Goal: Task Accomplishment & Management: Understand process/instructions

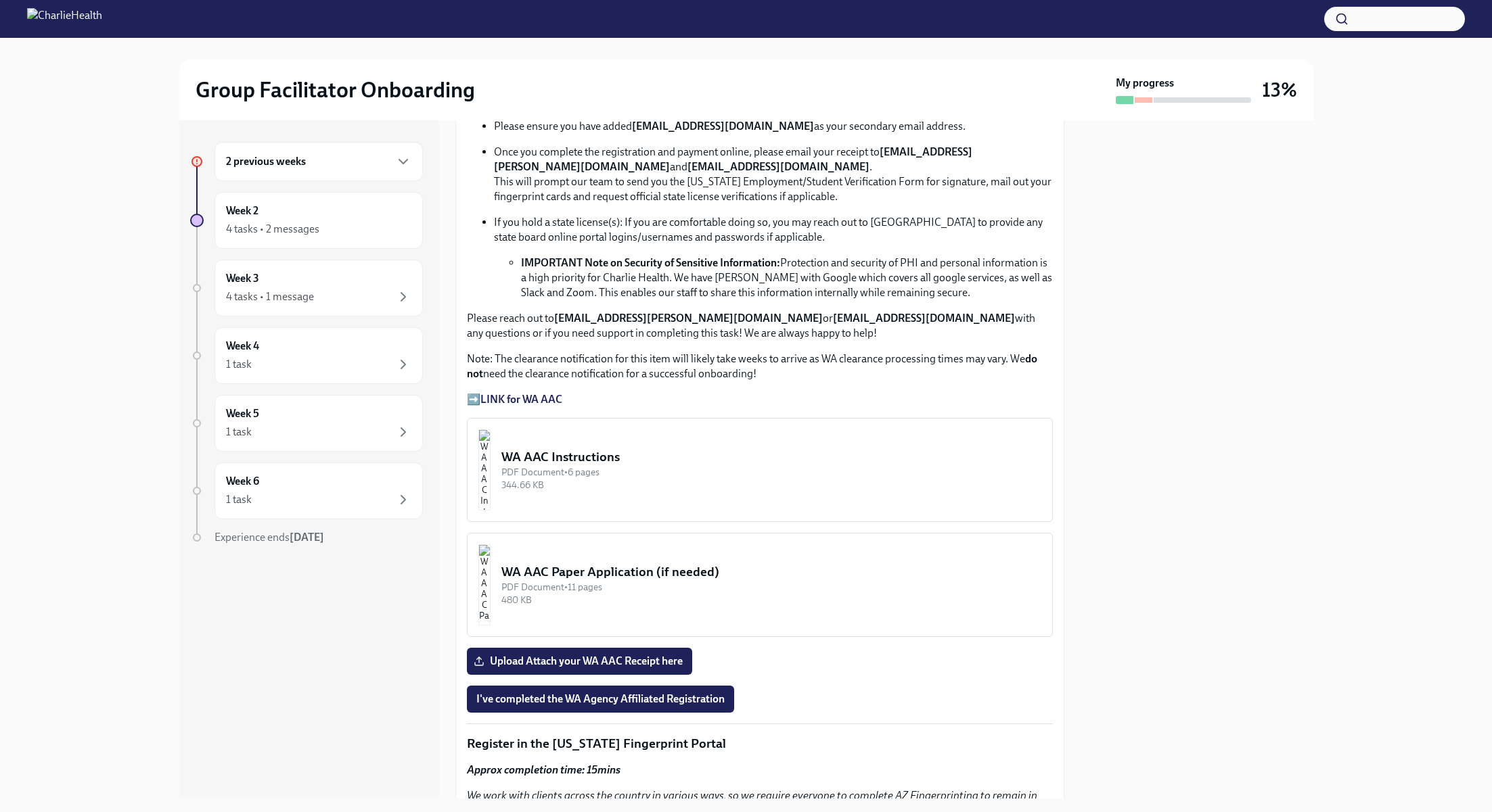
scroll to position [857, 0]
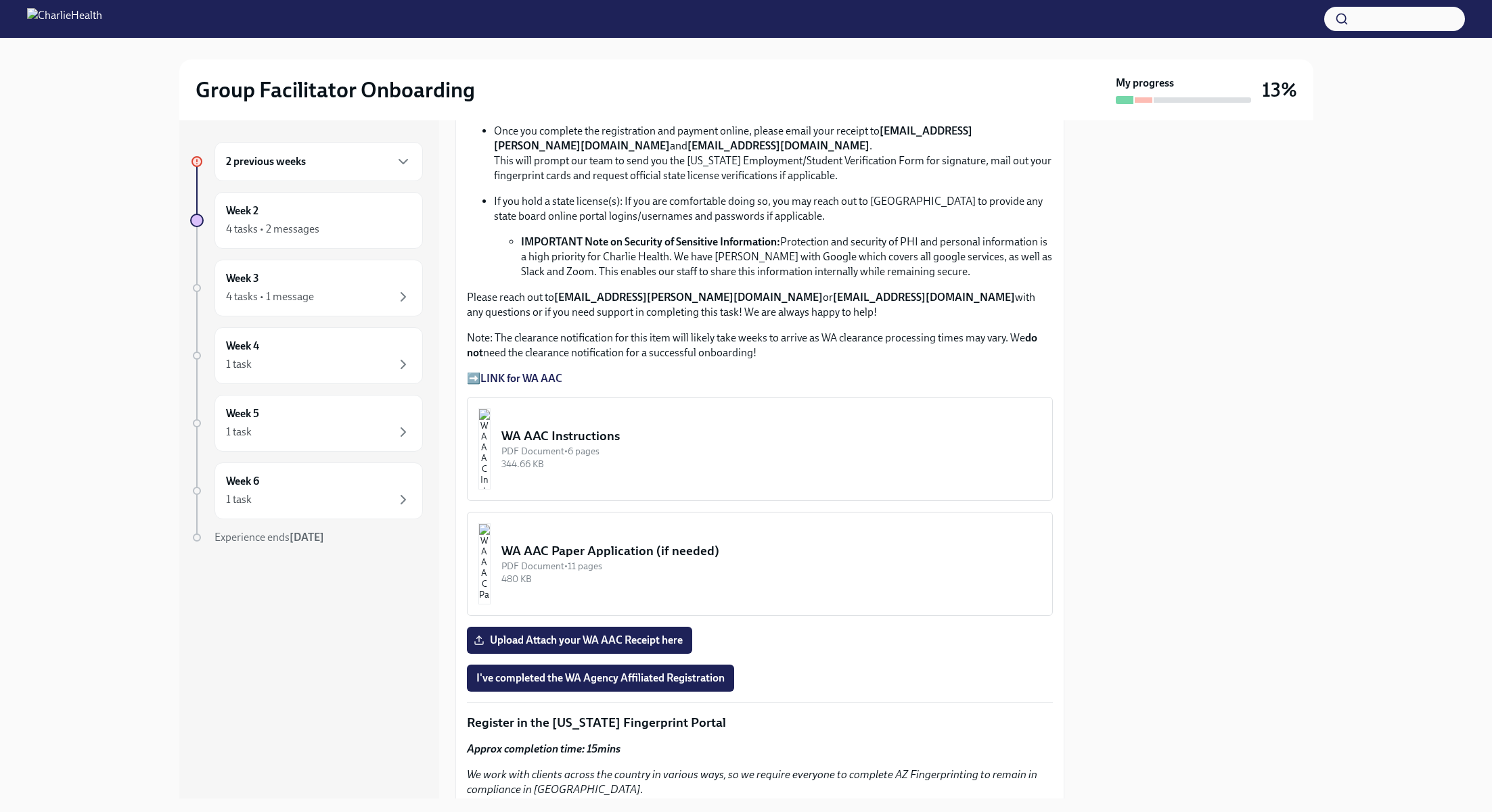
click at [490, 432] on img "button" at bounding box center [484, 449] width 12 height 81
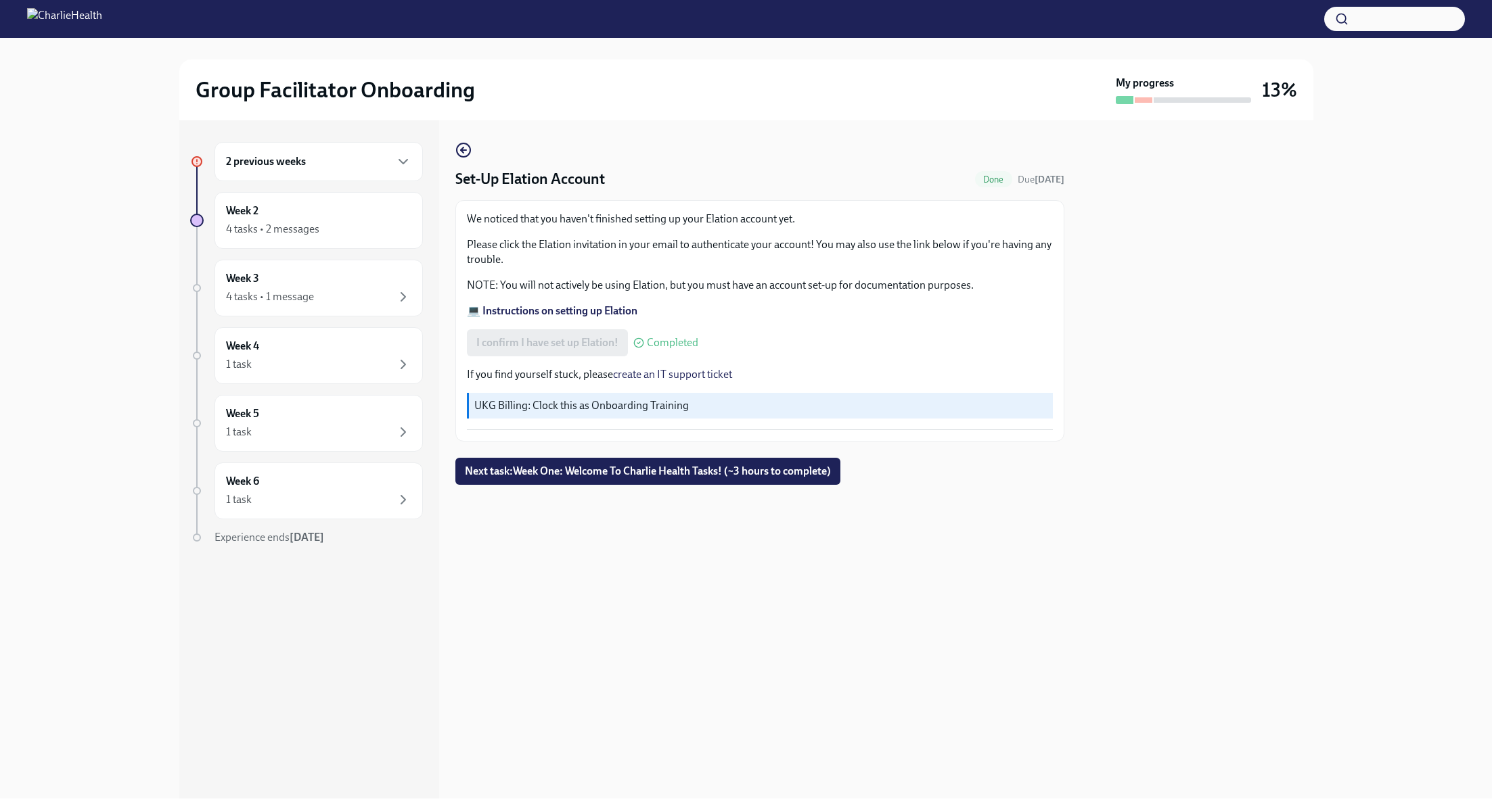
click at [339, 166] on div "2 previous weeks" at bounding box center [319, 161] width 186 height 17
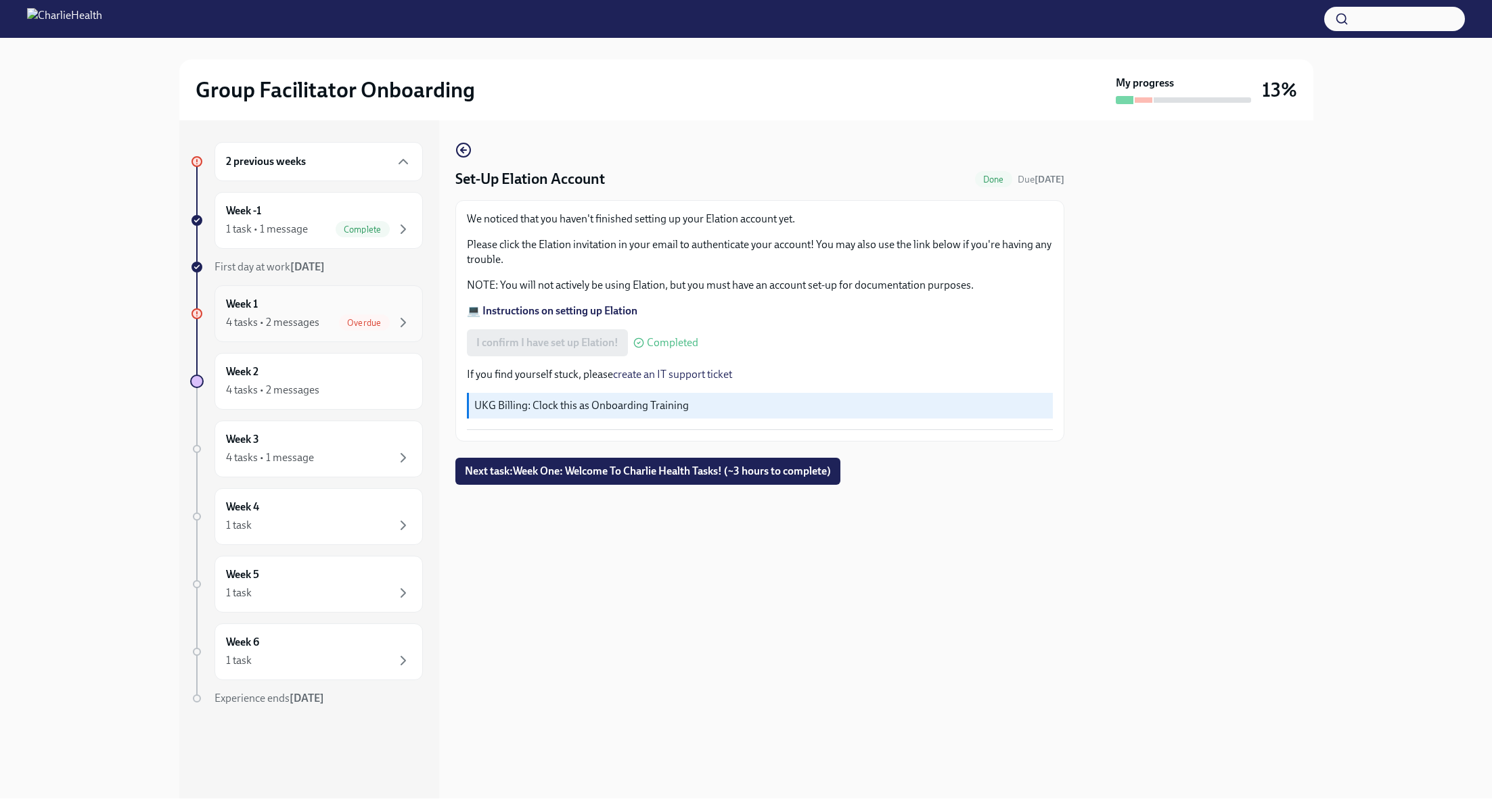
click at [324, 303] on div "Week 1 4 tasks • 2 messages Overdue" at bounding box center [319, 314] width 186 height 34
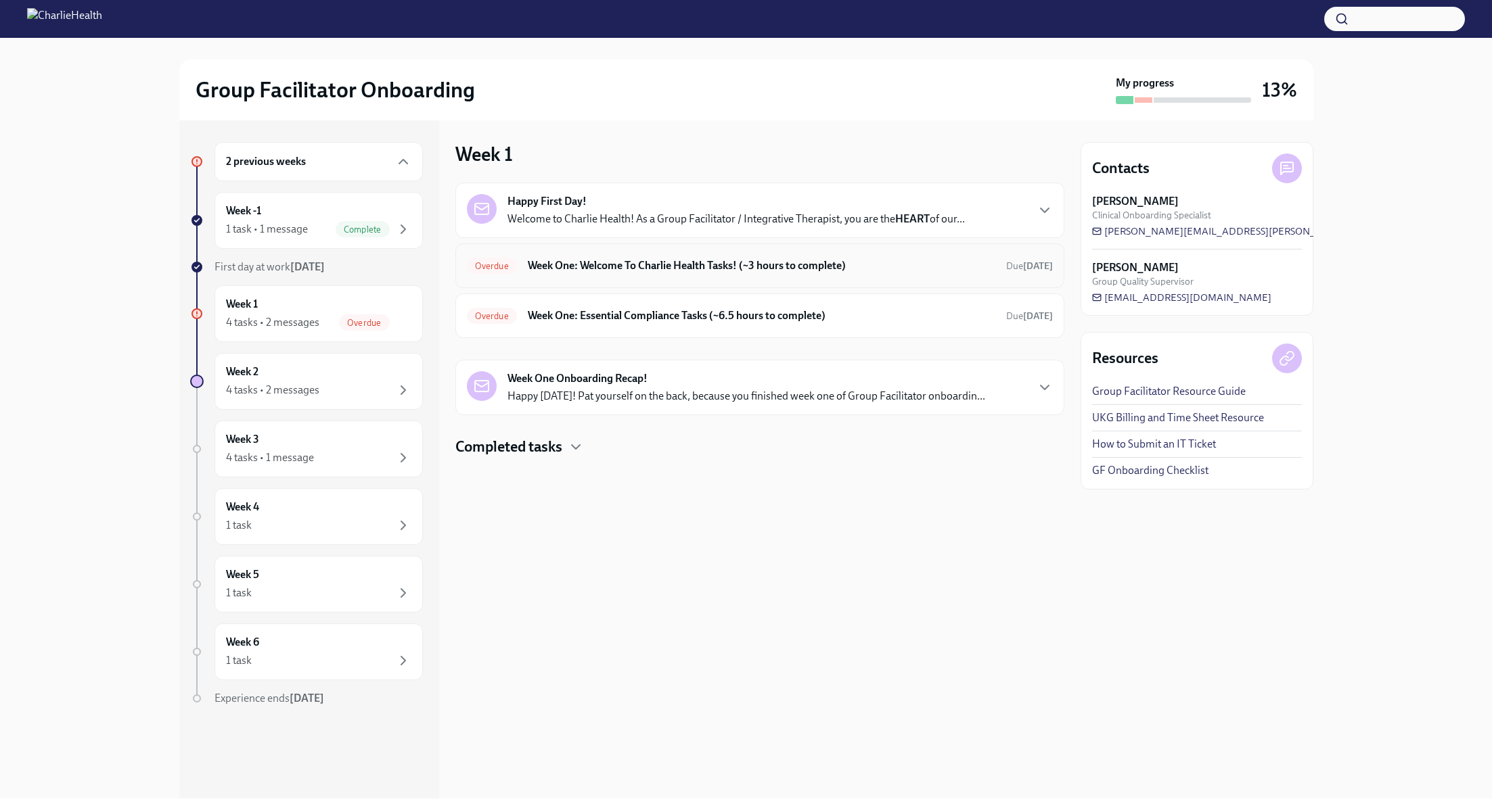
click at [760, 272] on h6 "Week One: Welcome To Charlie Health Tasks! (~3 hours to complete)" at bounding box center [762, 266] width 468 height 15
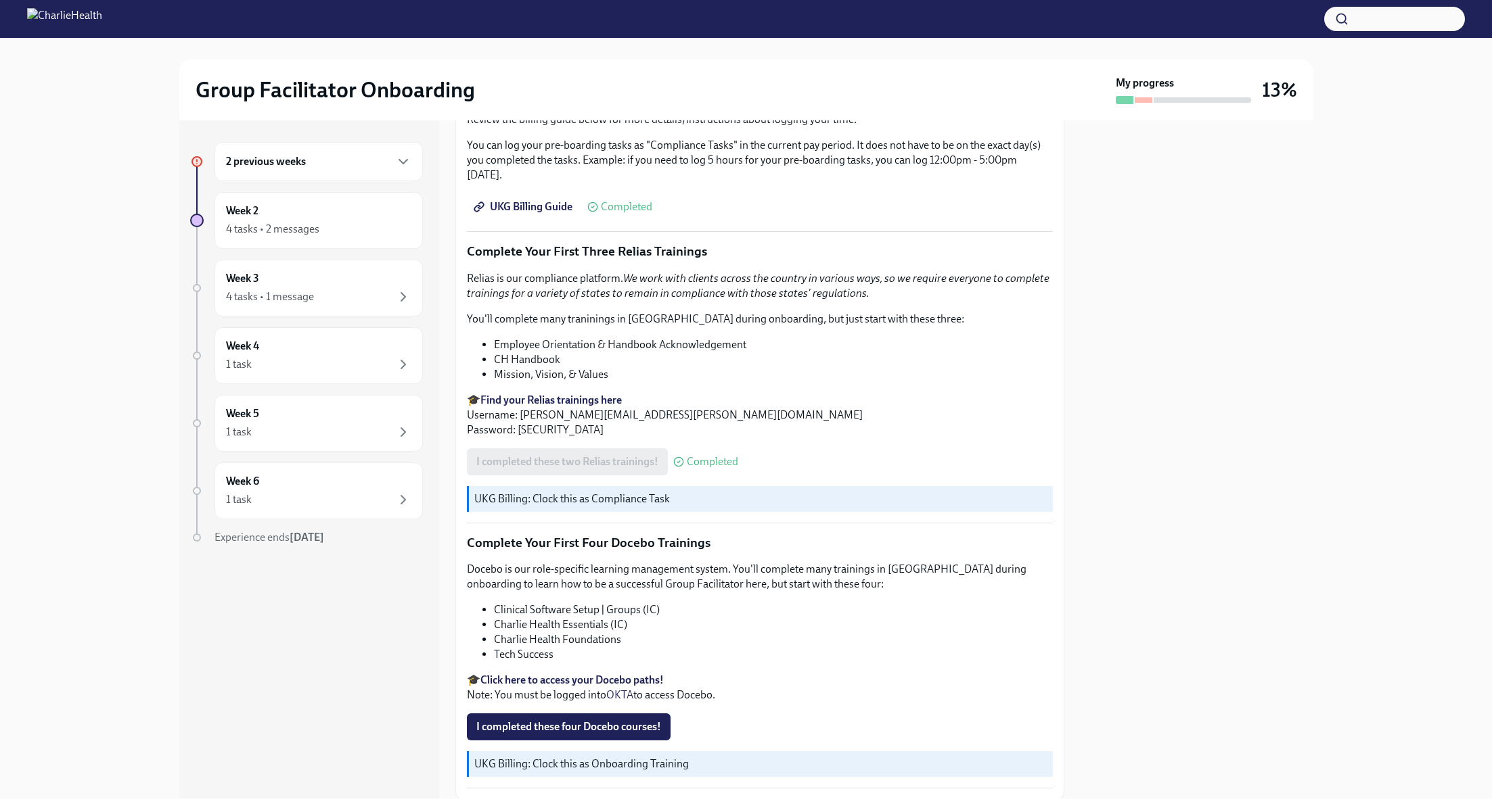
scroll to position [1622, 0]
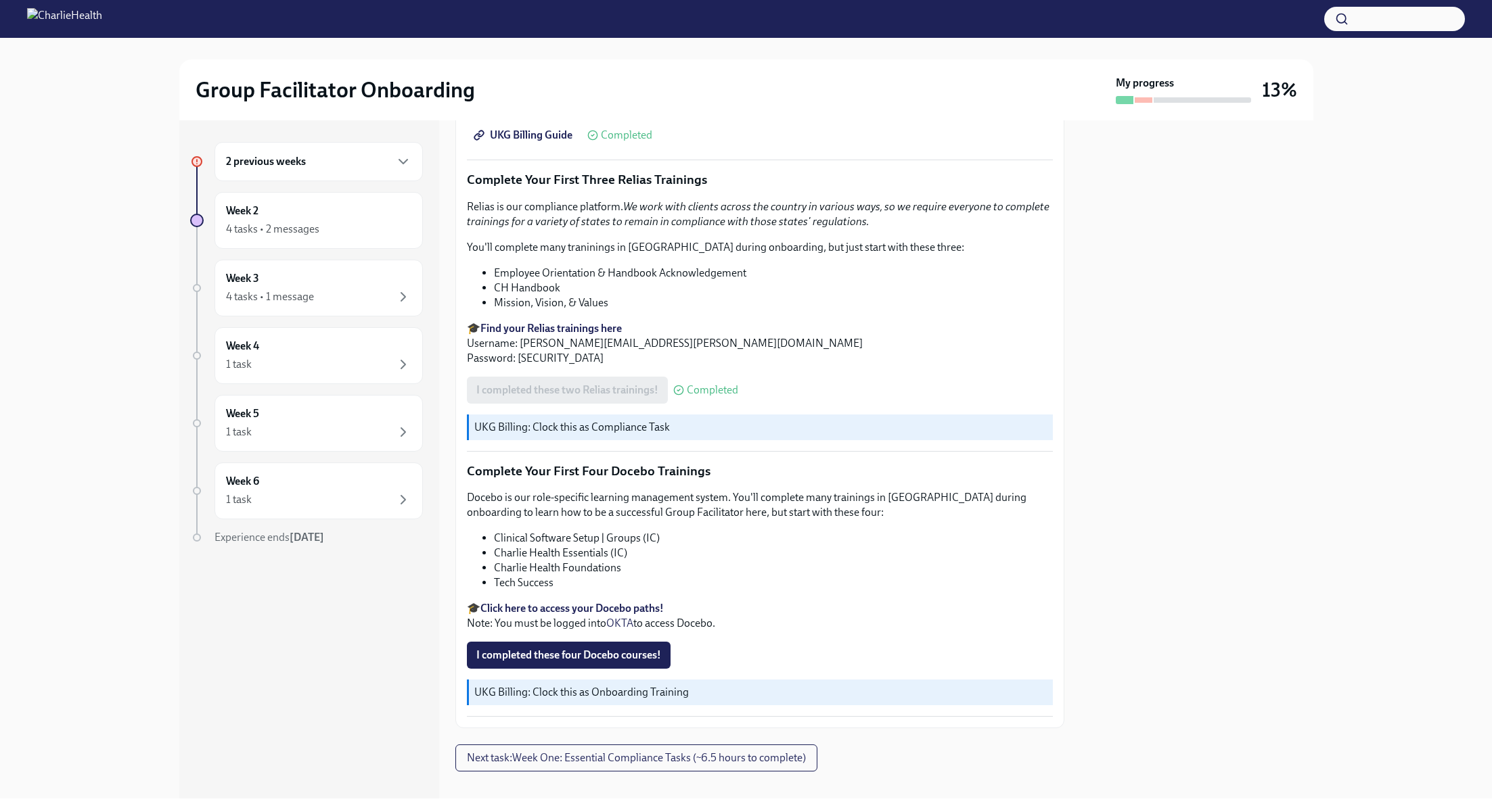
click at [638, 602] on strong "Click here to access your Docebo paths!" at bounding box center [572, 608] width 184 height 13
drag, startPoint x: 646, startPoint y: 526, endPoint x: 488, endPoint y: 526, distance: 158.0
click at [488, 531] on ul "Clinical Software Setup | Groups (IC) Charlie Health Essentials (IC) Charlie He…" at bounding box center [760, 560] width 586 height 60
copy li "Clinical Software Setup | Groups (IC)"
